Goal: Transaction & Acquisition: Subscribe to service/newsletter

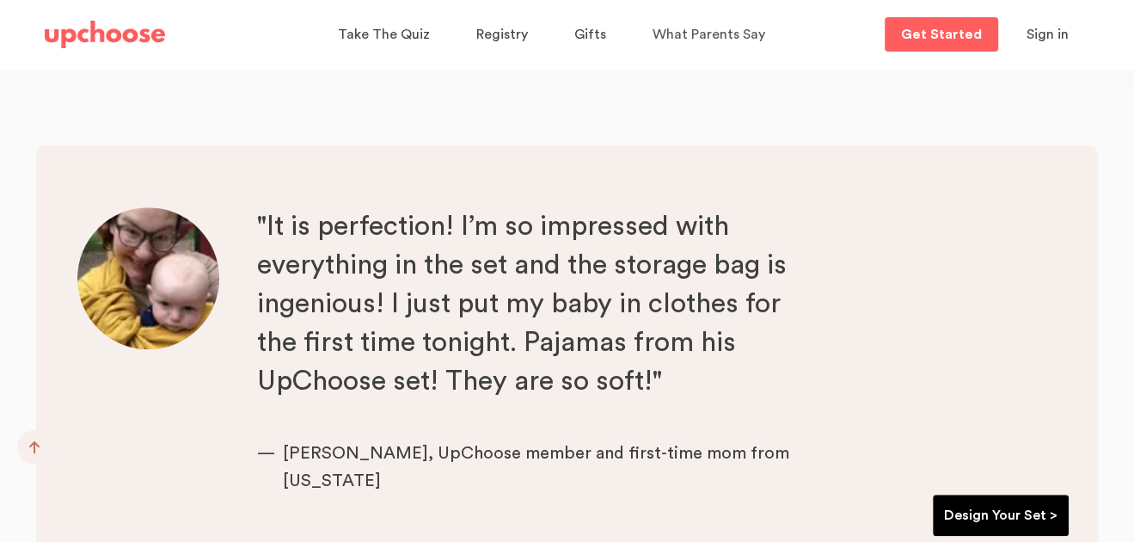
scroll to position [5329, 0]
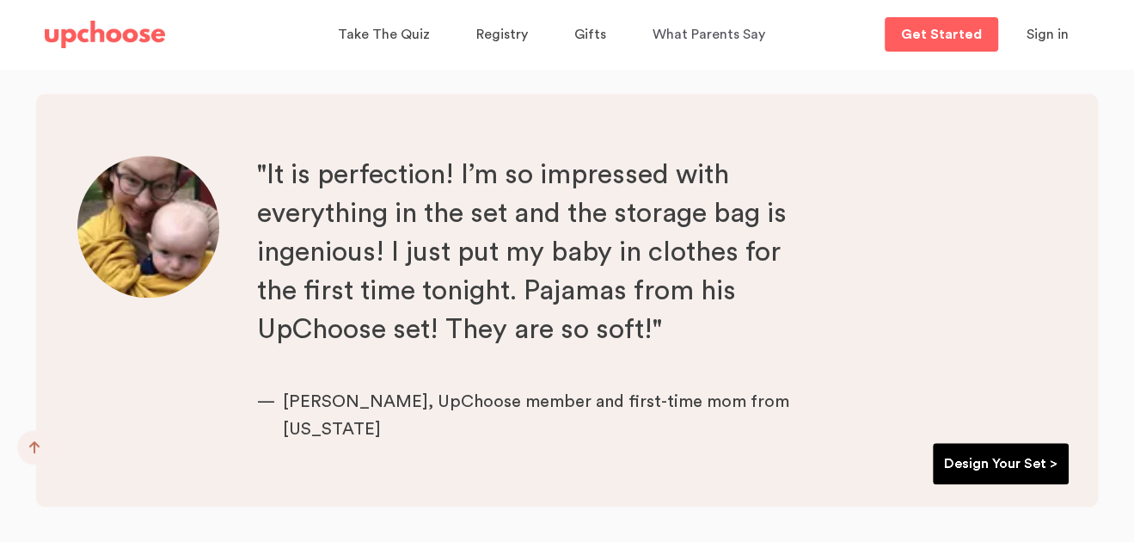
click at [739, 419] on link "Design Your Set >" at bounding box center [1001, 463] width 136 height 41
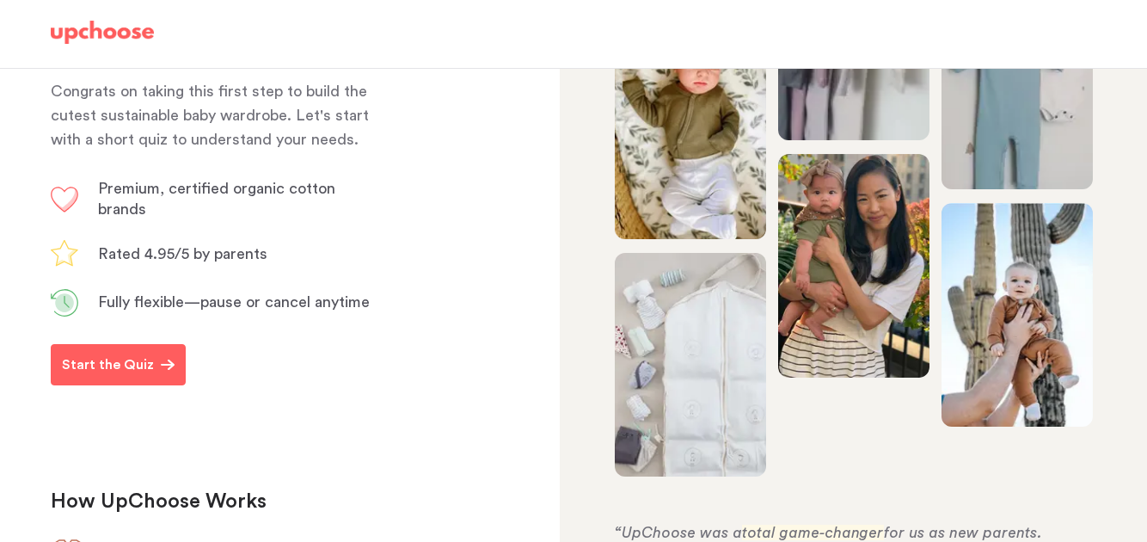
scroll to position [258, 0]
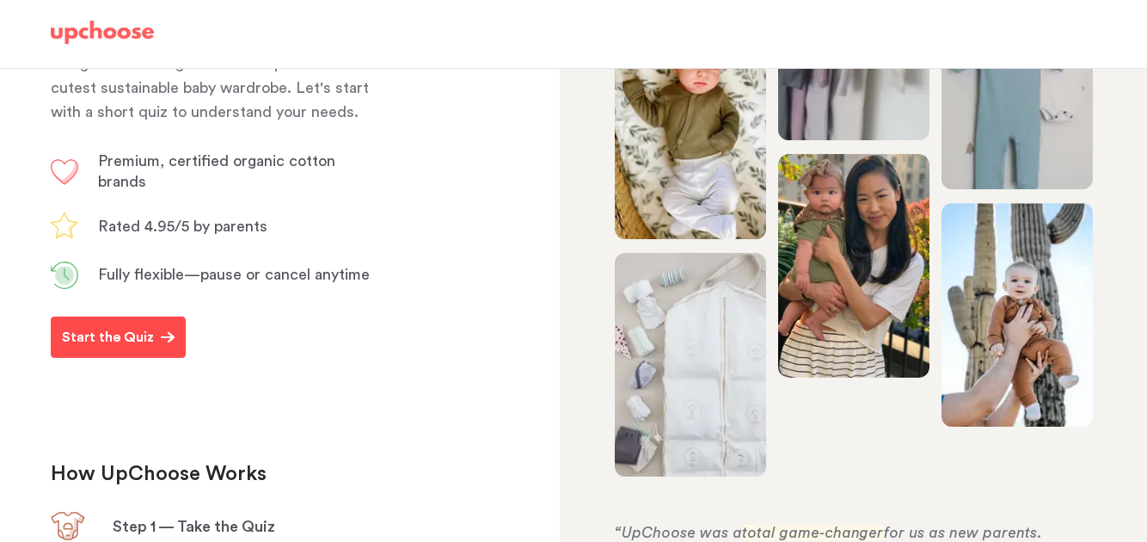
click at [129, 347] on p "Start the Quiz" at bounding box center [108, 337] width 92 height 21
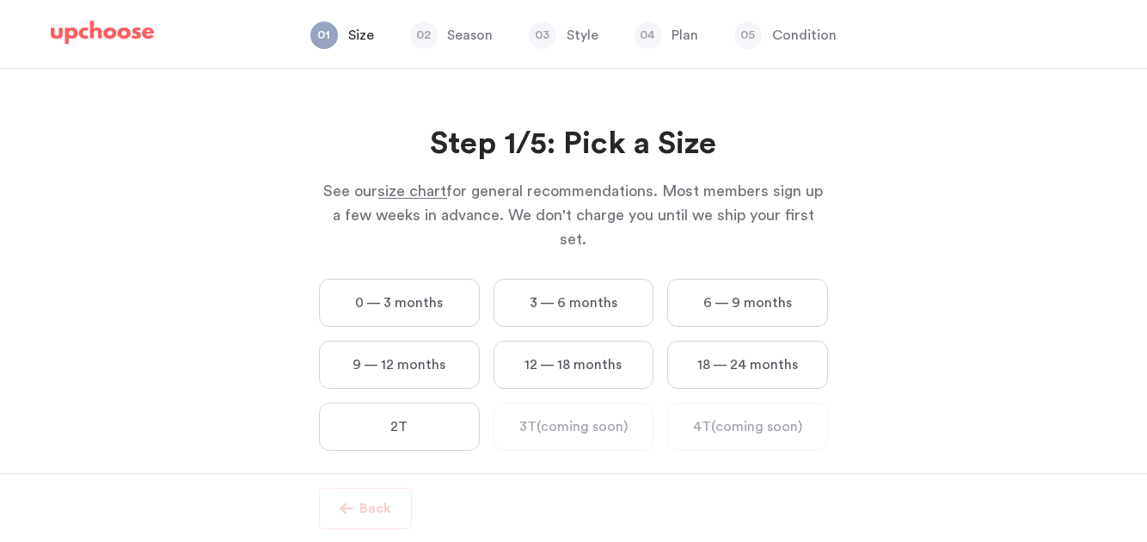
click at [564, 279] on label "3 — 6 months" at bounding box center [573, 303] width 161 height 48
click at [0, 0] on months "3 — 6 months" at bounding box center [0, 0] width 0 height 0
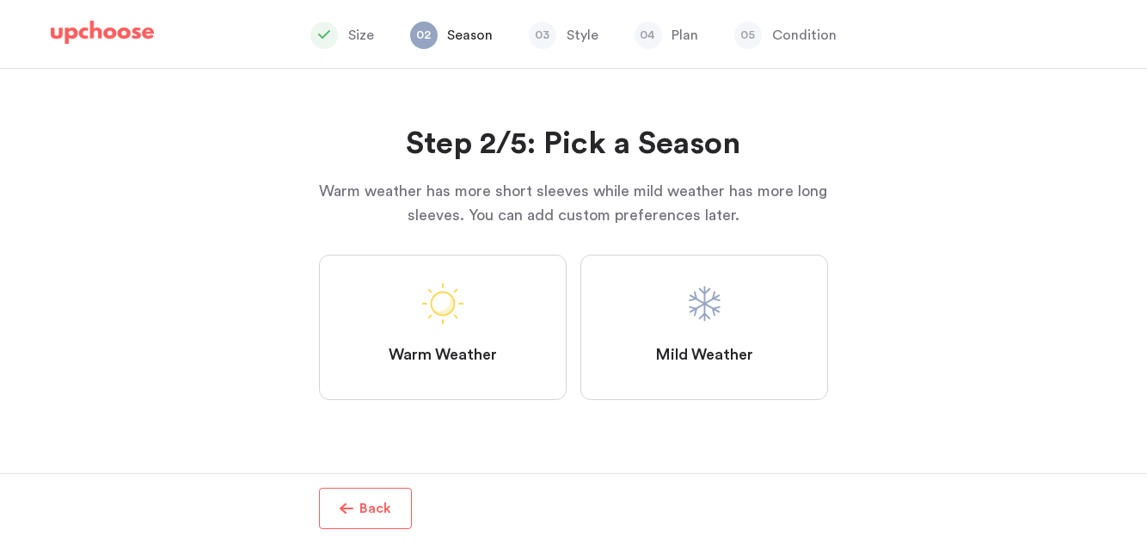
click at [686, 318] on span at bounding box center [703, 303] width 41 height 41
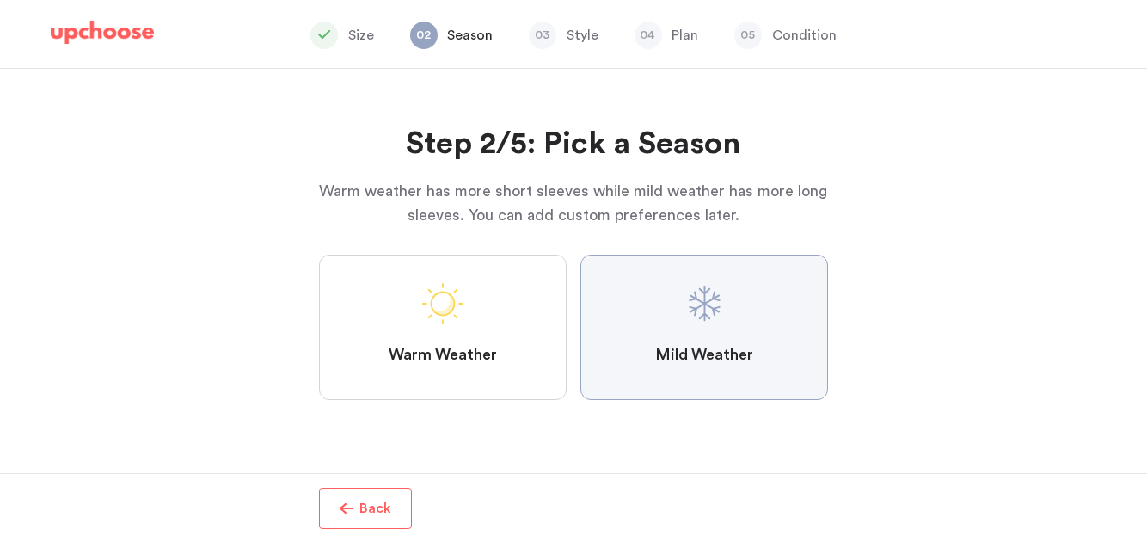
click at [0, 0] on Weather "Mild Weather" at bounding box center [0, 0] width 0 height 0
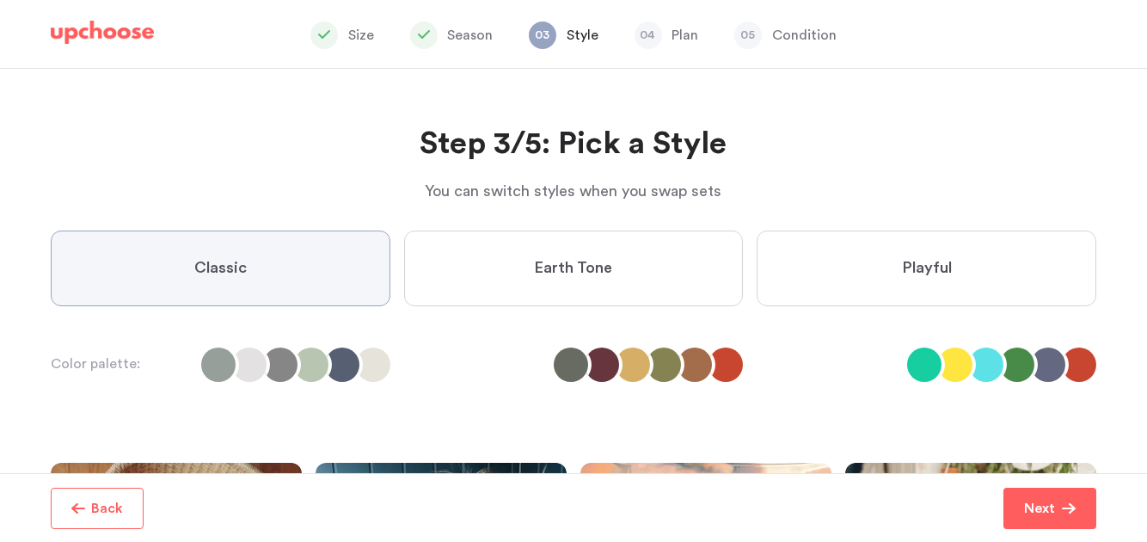
click at [989, 362] on li at bounding box center [986, 364] width 34 height 34
click at [937, 258] on span "Playful" at bounding box center [927, 268] width 50 height 21
click at [0, 0] on input "Playful" at bounding box center [0, 0] width 0 height 0
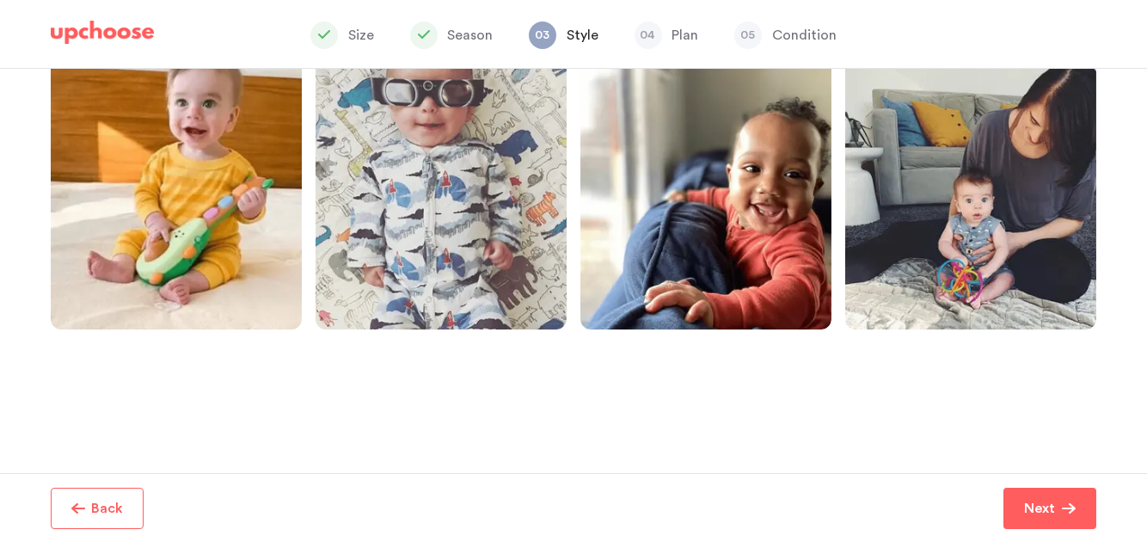
scroll to position [451, 0]
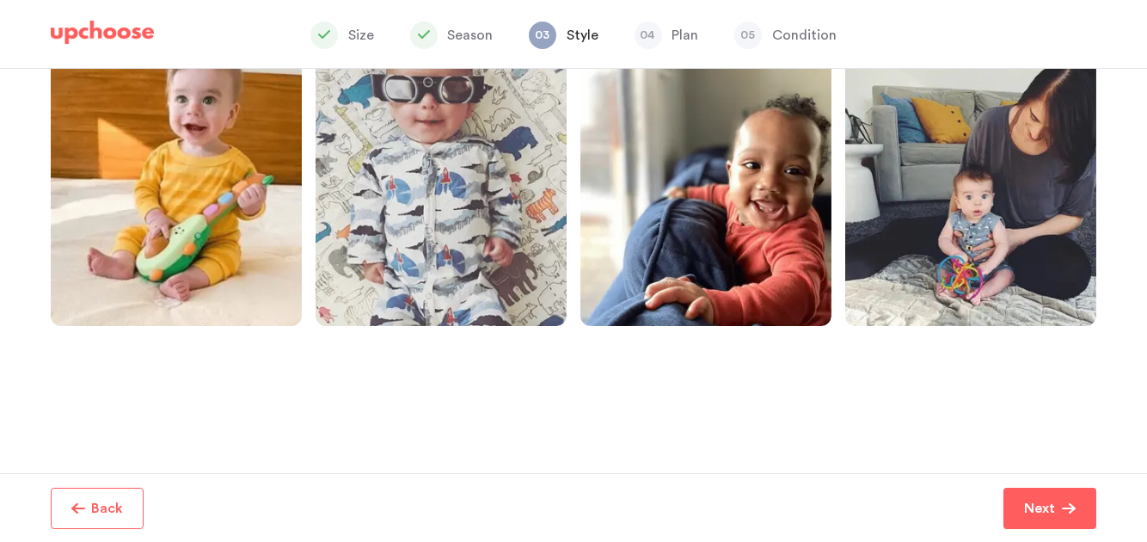
click at [1047, 495] on button "Next" at bounding box center [1049, 507] width 93 height 41
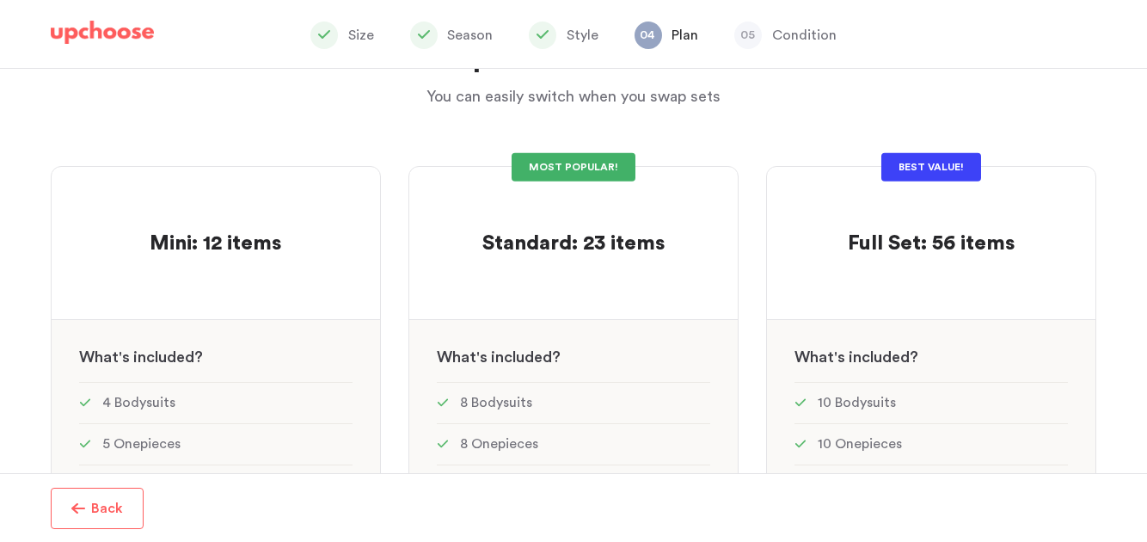
scroll to position [51, 0]
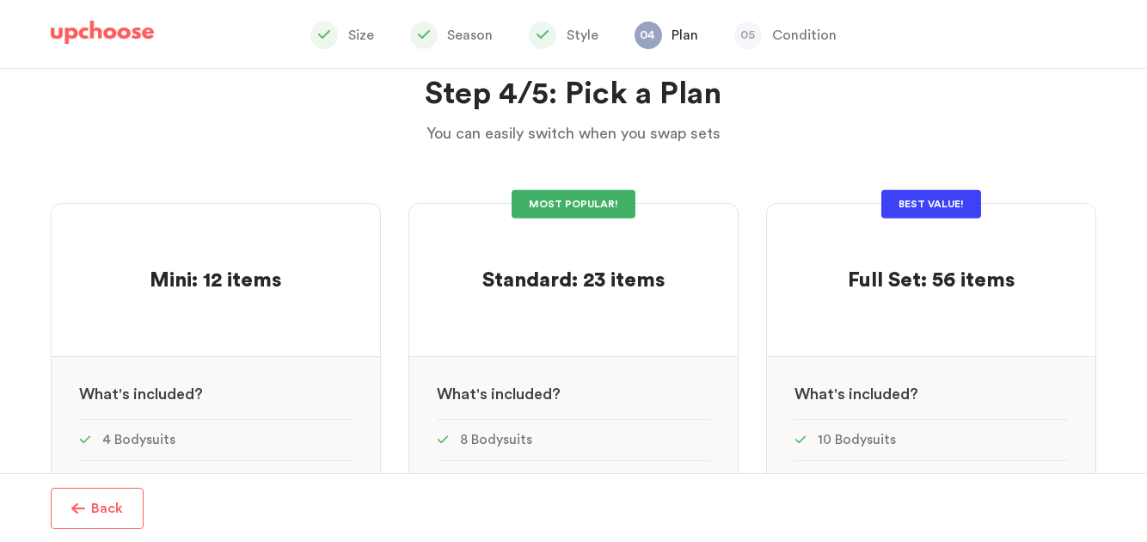
click at [582, 205] on div "MOST POPULAR!" at bounding box center [574, 204] width 124 height 28
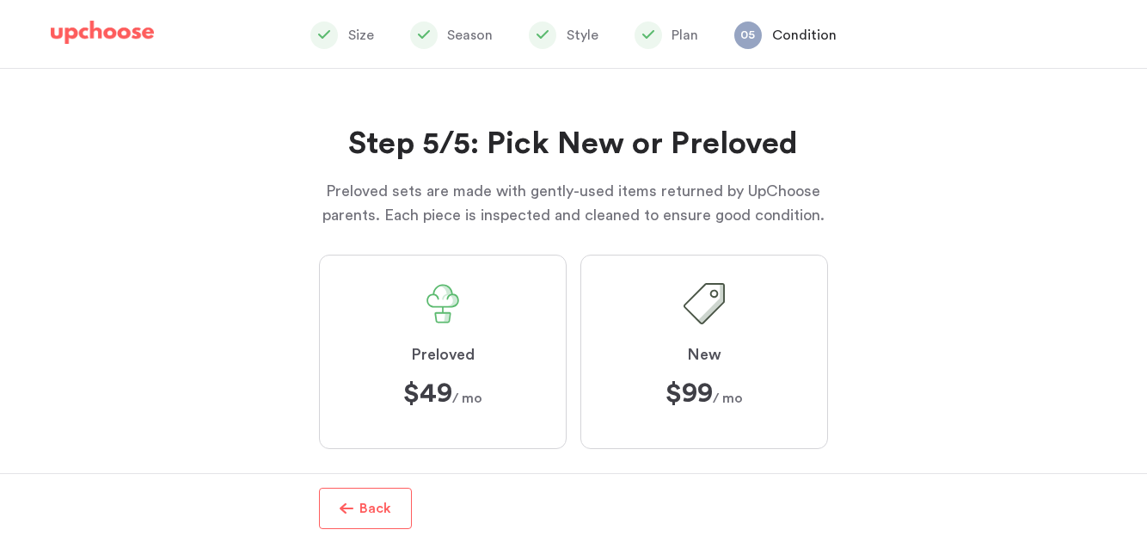
click at [668, 301] on label "New $99 ﻿ $99 / mo" at bounding box center [704, 351] width 248 height 194
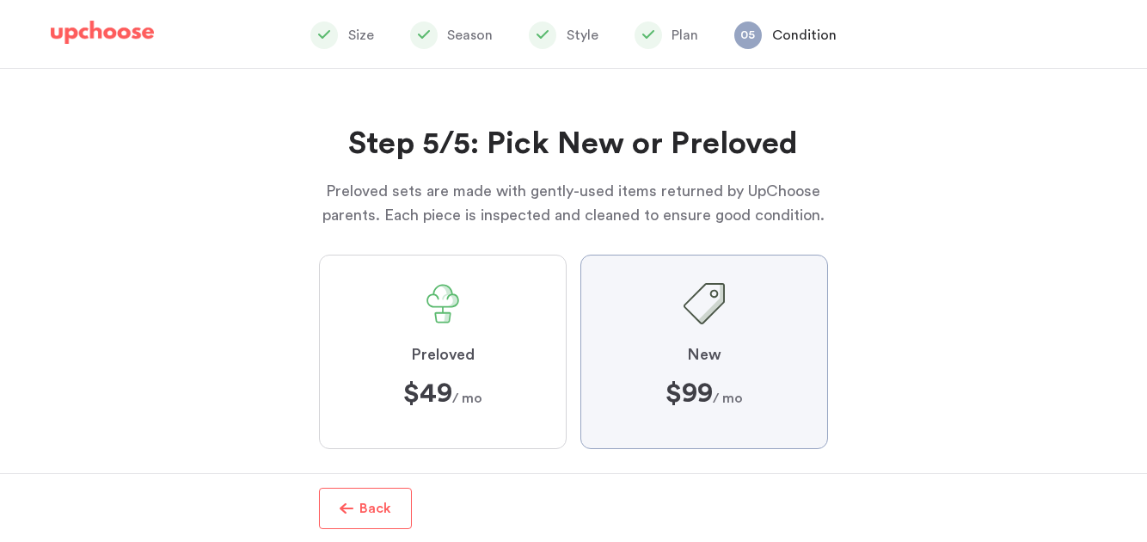
click at [0, 0] on input "New $99 ﻿ $99 / mo" at bounding box center [0, 0] width 0 height 0
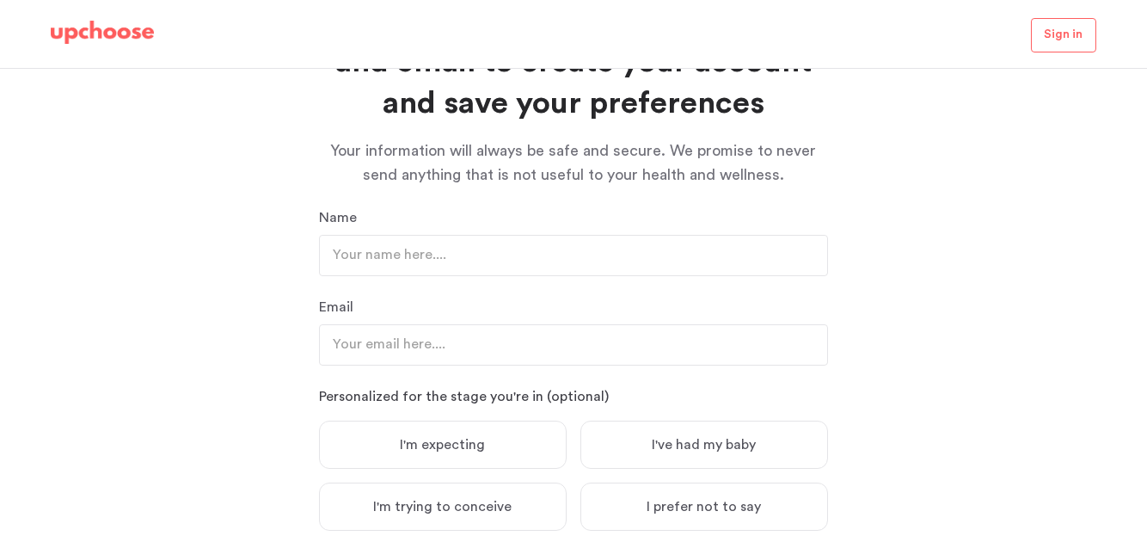
scroll to position [249, 0]
